Goal: Book appointment/travel/reservation

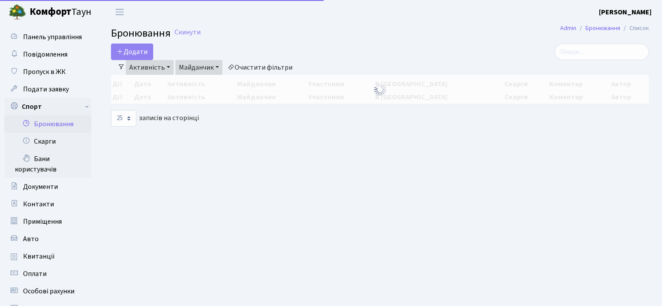
select select "25"
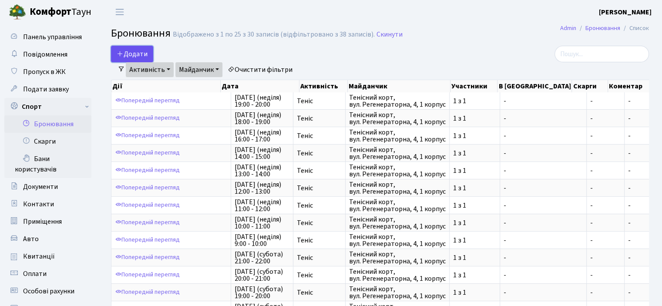
click at [114, 58] on button "Додати" at bounding box center [132, 54] width 42 height 17
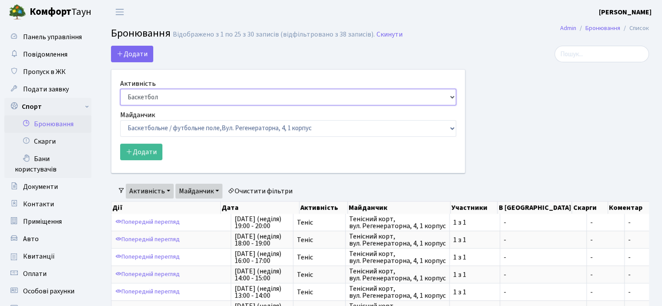
click at [165, 95] on select "Баскетбол Волейбол Йога Катання на роликах Настільний теніс Теніс Футбол Фітнес" at bounding box center [288, 97] width 336 height 17
select select "1"
click at [120, 89] on select "Баскетбол Волейбол Йога Катання на роликах Настільний теніс Теніс Футбол Фітнес" at bounding box center [288, 97] width 336 height 17
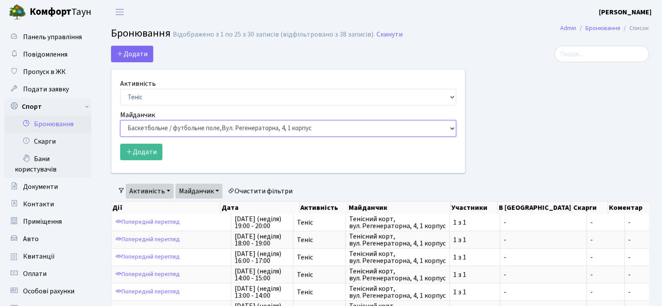
click at [142, 121] on select "Баскетбольне / футбольне поле, Вул. Регенераторна, 4, 1 корпус Баскетбольне пол…" at bounding box center [288, 128] width 336 height 17
select select "1"
click at [120, 120] on select "Баскетбольне / футбольне поле, Вул. Регенераторна, 4, 1 корпус Баскетбольне пол…" at bounding box center [288, 128] width 336 height 17
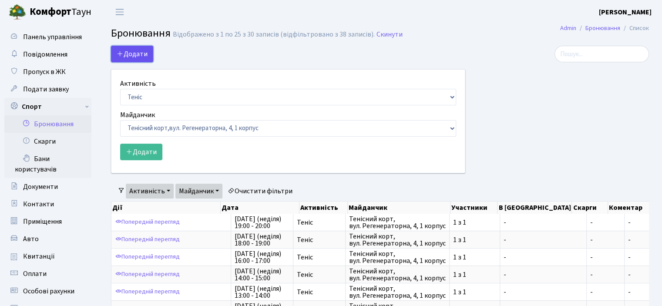
click at [131, 55] on button "Додати" at bounding box center [132, 54] width 42 height 17
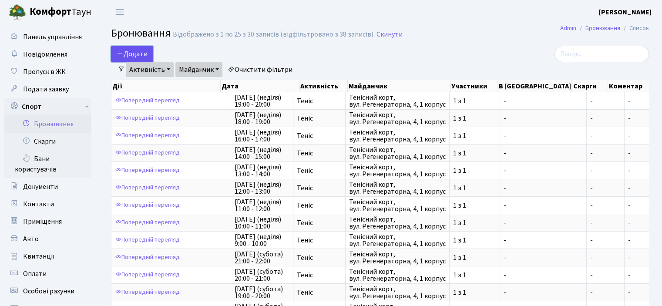
click at [134, 51] on button "Додати" at bounding box center [132, 54] width 42 height 17
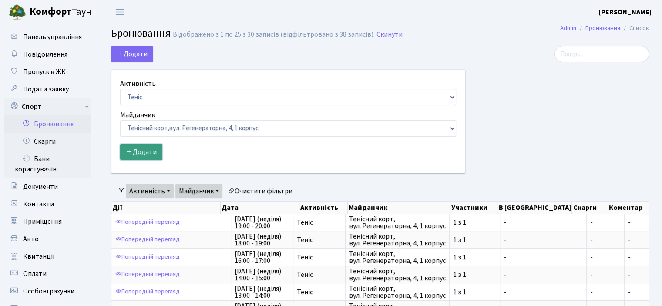
click at [143, 147] on button "Додати" at bounding box center [141, 152] width 42 height 17
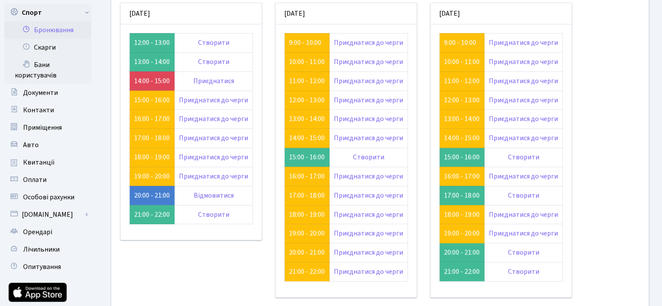
scroll to position [38, 0]
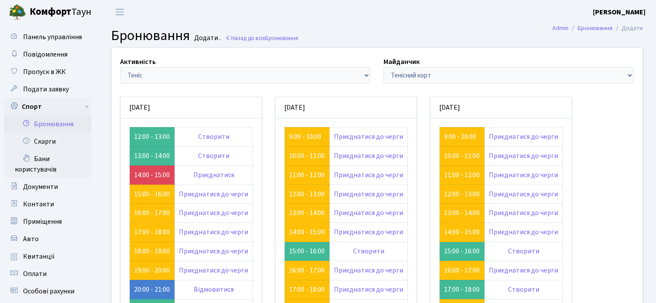
scroll to position [38, 0]
